Goal: Navigation & Orientation: Understand site structure

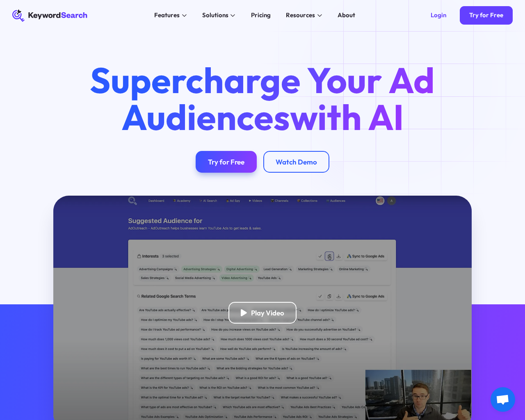
click at [98, 420] on html "KeywordSearch Features AI Audience Builder Supercharge your Google and YouTube …" at bounding box center [262, 210] width 525 height 420
click at [82, 420] on html "KeywordSearch Features AI Audience Builder Supercharge your Google and YouTube …" at bounding box center [262, 210] width 525 height 420
